Goal: Find specific page/section: Find specific page/section

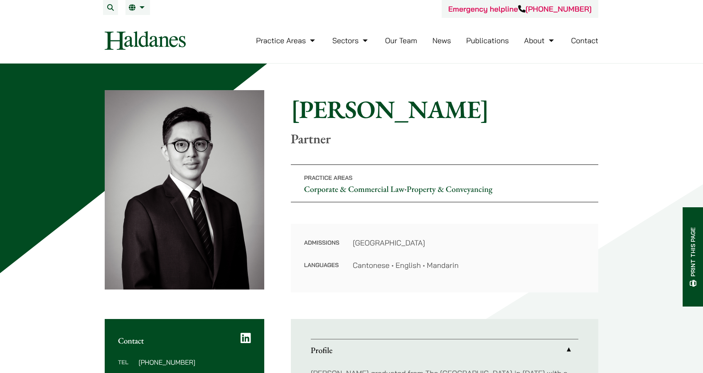
click at [394, 39] on link "Our Team" at bounding box center [401, 41] width 32 height 10
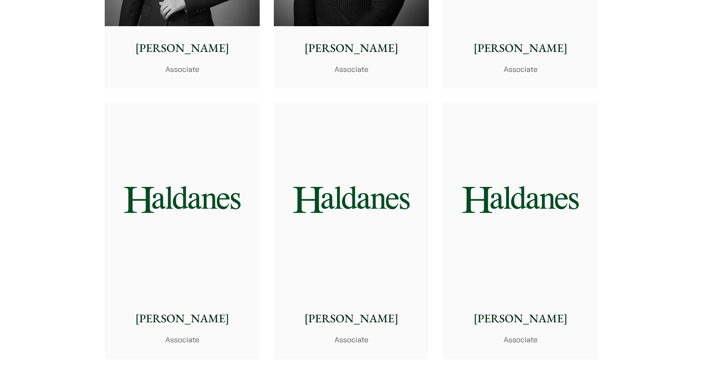
scroll to position [2771, 0]
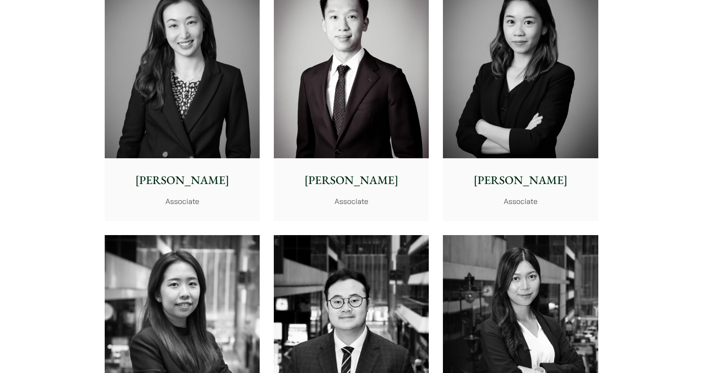
click at [538, 113] on img at bounding box center [520, 61] width 155 height 194
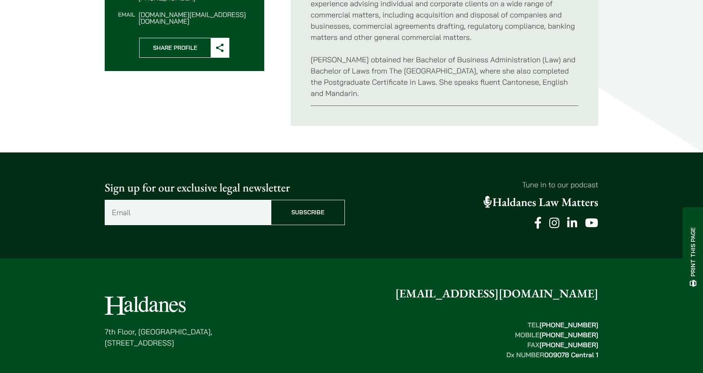
scroll to position [416, 0]
